Goal: Find specific page/section: Find specific page/section

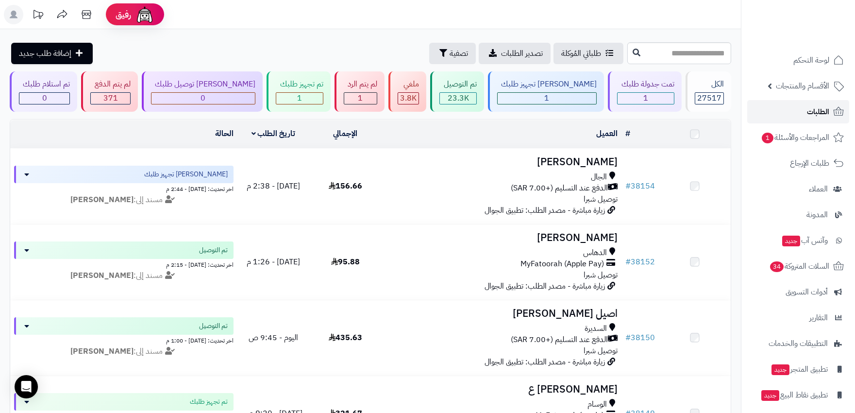
click at [811, 113] on span "الطلبات" at bounding box center [818, 112] width 22 height 14
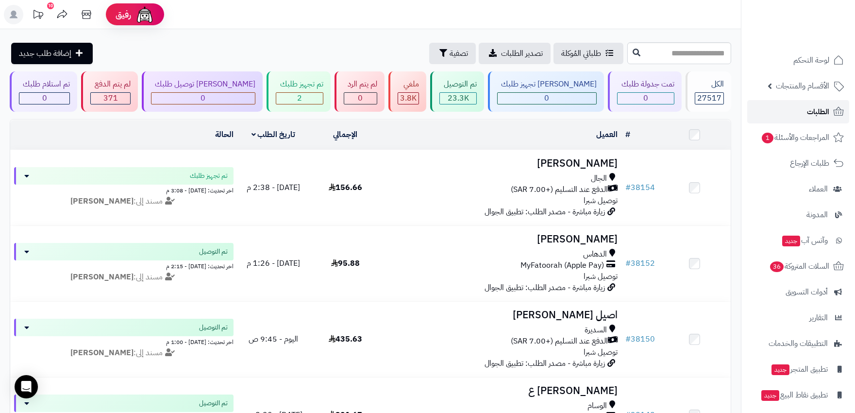
click at [831, 114] on link "الطلبات" at bounding box center [798, 111] width 102 height 23
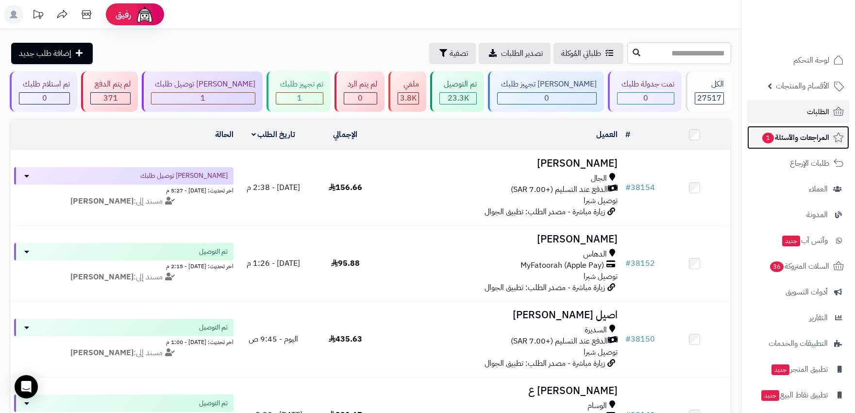
click at [801, 141] on span "المراجعات والأسئلة 1" at bounding box center [795, 138] width 68 height 14
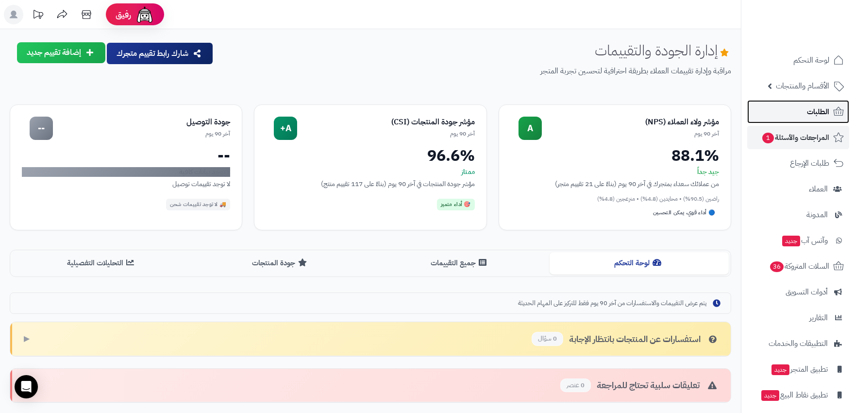
click at [813, 114] on span "الطلبات" at bounding box center [818, 112] width 22 height 14
